Goal: Book appointment/travel/reservation

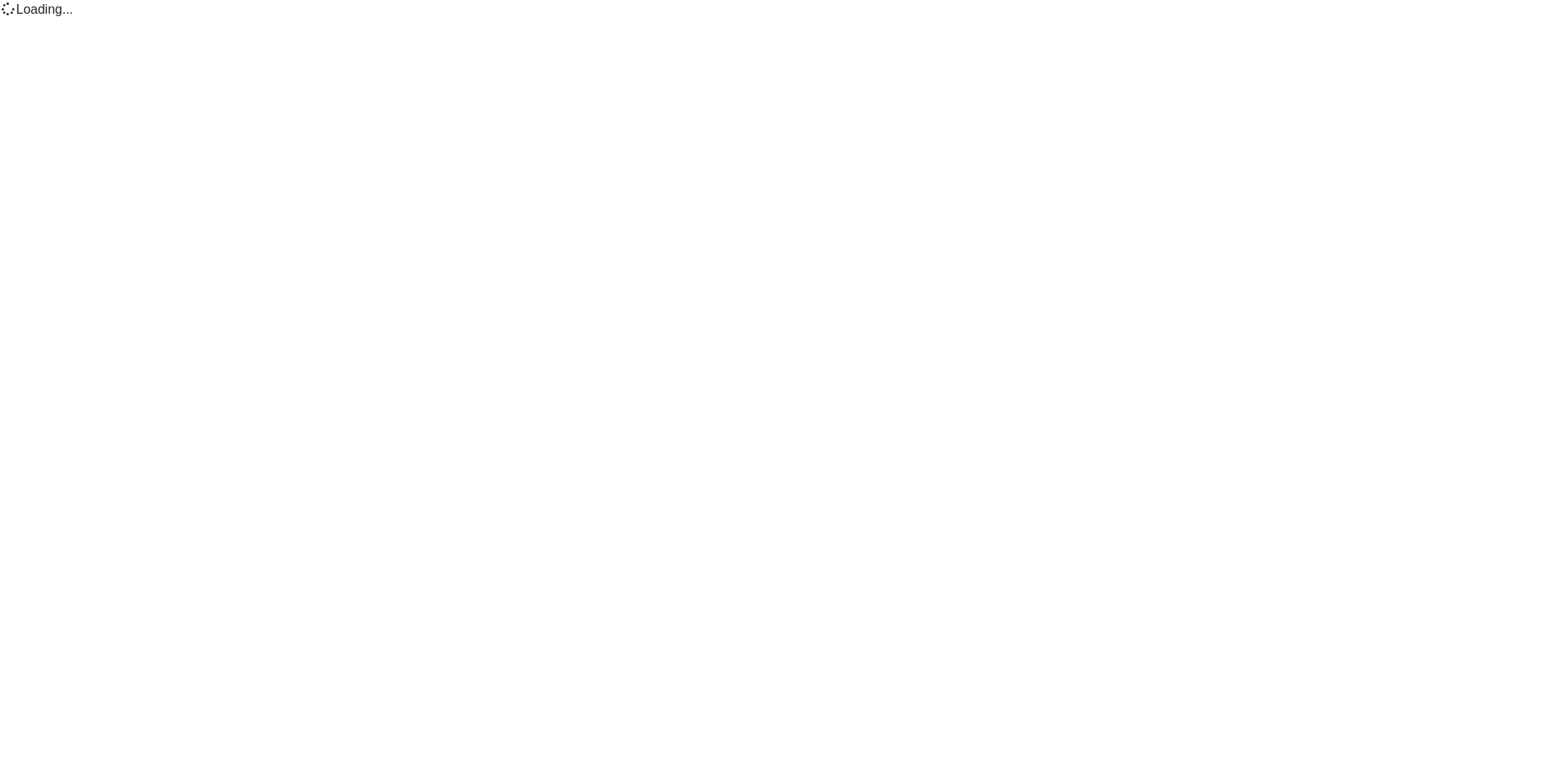
click at [842, 19] on html "Loading..." at bounding box center [776, 9] width 1552 height 19
click at [617, 19] on html "Loading..." at bounding box center [776, 9] width 1552 height 19
click at [277, 19] on html "Loading..." at bounding box center [776, 9] width 1552 height 19
click at [364, 19] on html "Loading..." at bounding box center [776, 9] width 1552 height 19
